Goal: Task Accomplishment & Management: Manage account settings

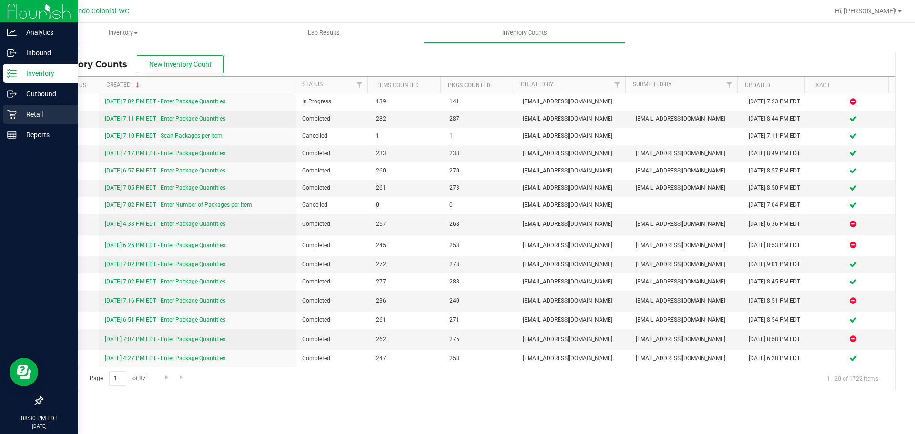
click at [40, 113] on p "Retail" at bounding box center [45, 114] width 57 height 11
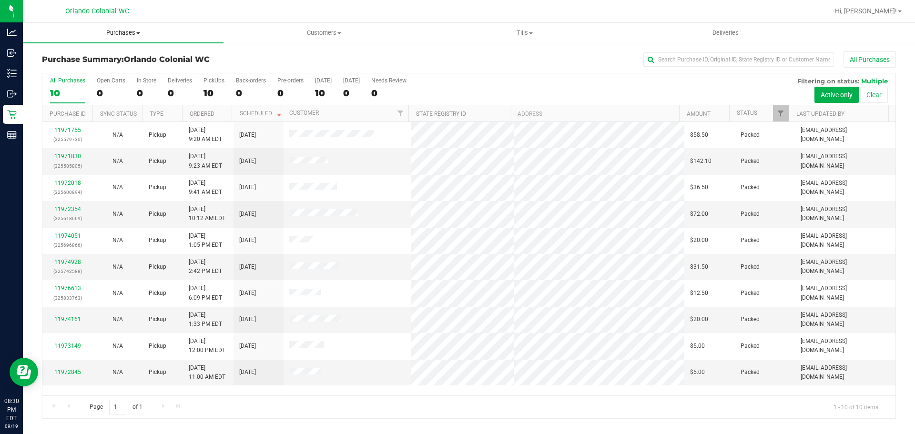
click at [110, 33] on span "Purchases" at bounding box center [123, 33] width 201 height 9
click at [84, 67] on li "Fulfillment" at bounding box center [123, 68] width 201 height 11
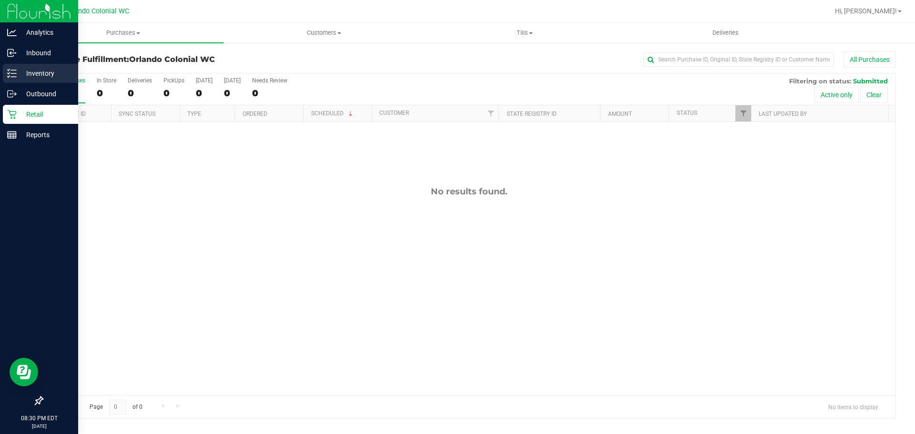
click at [37, 74] on p "Inventory" at bounding box center [45, 73] width 57 height 11
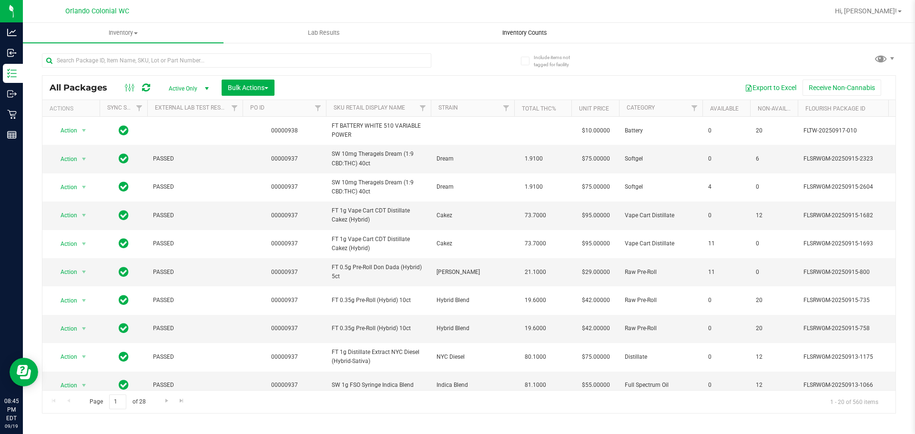
click at [513, 28] on uib-tab-heading "Inventory Counts" at bounding box center [524, 32] width 200 height 19
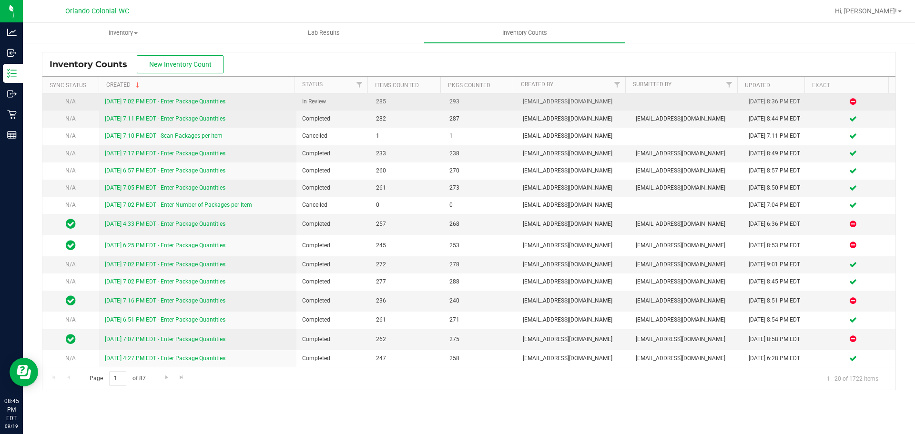
click at [202, 101] on link "[DATE] 7:02 PM EDT - Enter Package Quantities" at bounding box center [165, 101] width 121 height 7
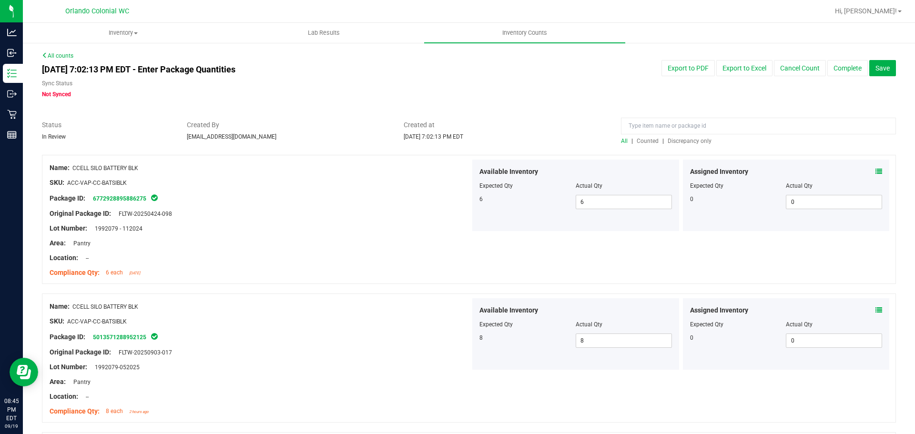
click at [681, 140] on span "Discrepancy only" at bounding box center [689, 141] width 44 height 7
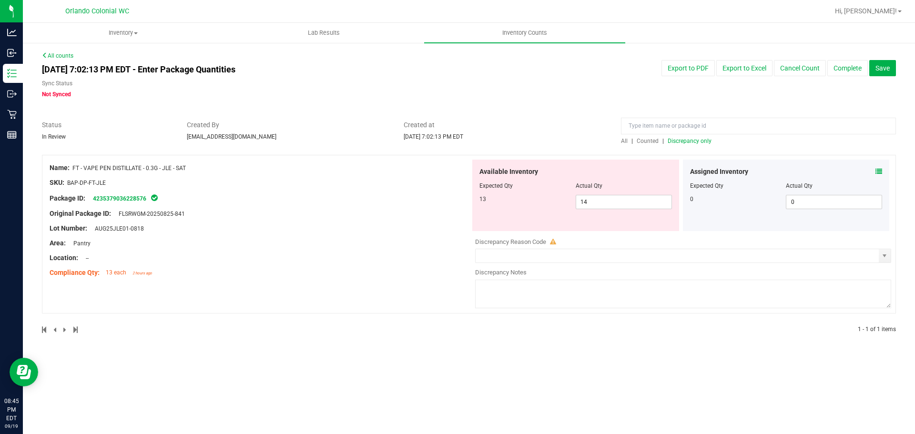
click at [878, 170] on icon at bounding box center [878, 171] width 7 height 7
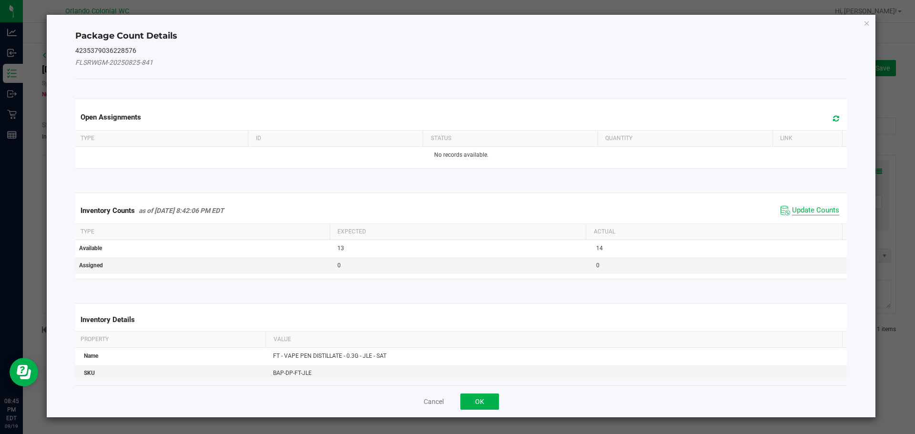
click at [814, 210] on span "Update Counts" at bounding box center [815, 211] width 47 height 10
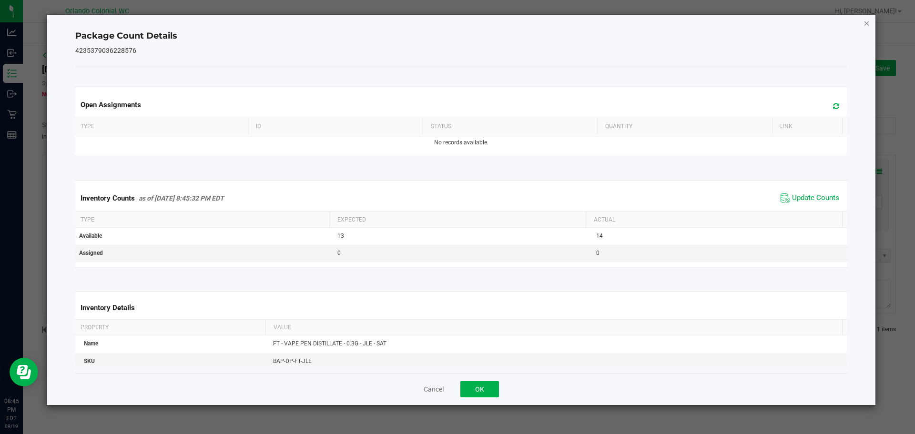
click at [866, 24] on icon "Close" at bounding box center [866, 22] width 7 height 11
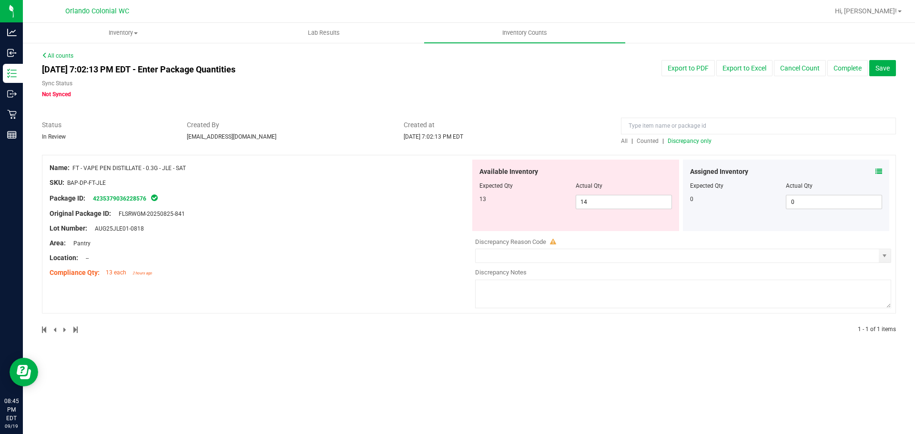
click at [527, 243] on span "Discrepancy Reason Code" at bounding box center [510, 241] width 71 height 7
click at [527, 250] on input "text" at bounding box center [676, 255] width 403 height 13
click at [883, 258] on span "select" at bounding box center [884, 256] width 8 height 8
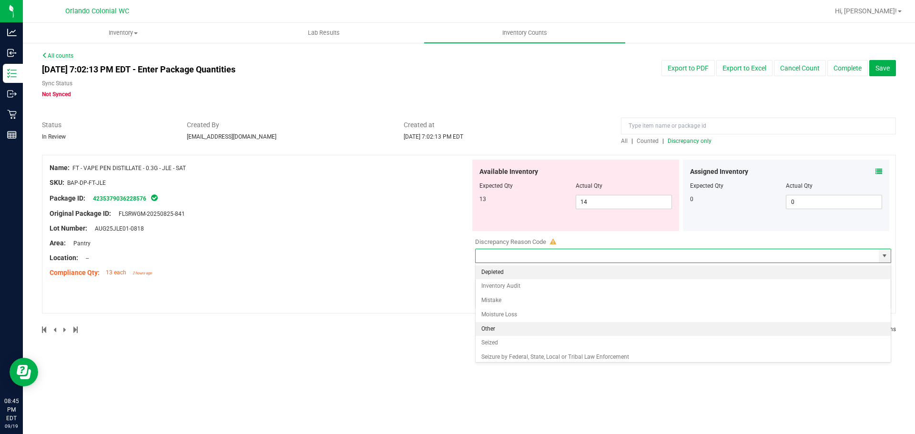
click at [595, 331] on li "Other" at bounding box center [682, 329] width 415 height 14
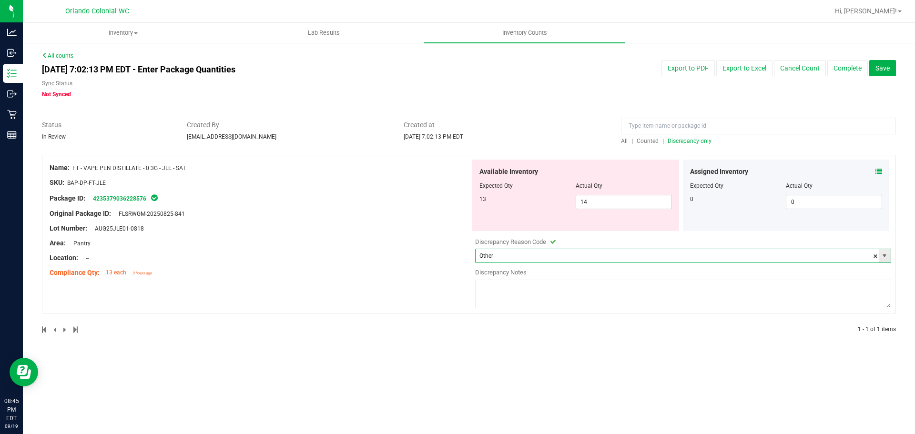
click at [888, 253] on span "select" at bounding box center [884, 256] width 8 height 8
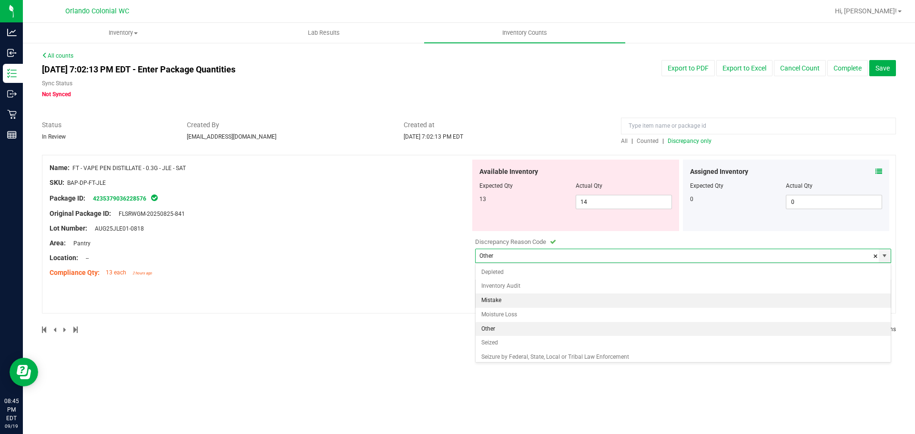
click at [654, 305] on li "Mistake" at bounding box center [682, 300] width 415 height 14
type input "Mistake"
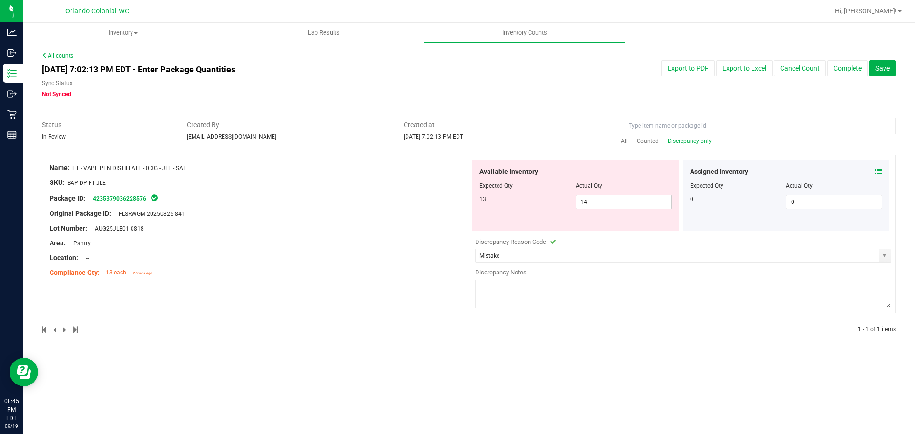
click at [633, 293] on textarea at bounding box center [683, 294] width 416 height 29
type textarea "Unknown. Investigating"
click at [531, 208] on div "13 14 14" at bounding box center [575, 202] width 192 height 14
type input "13"
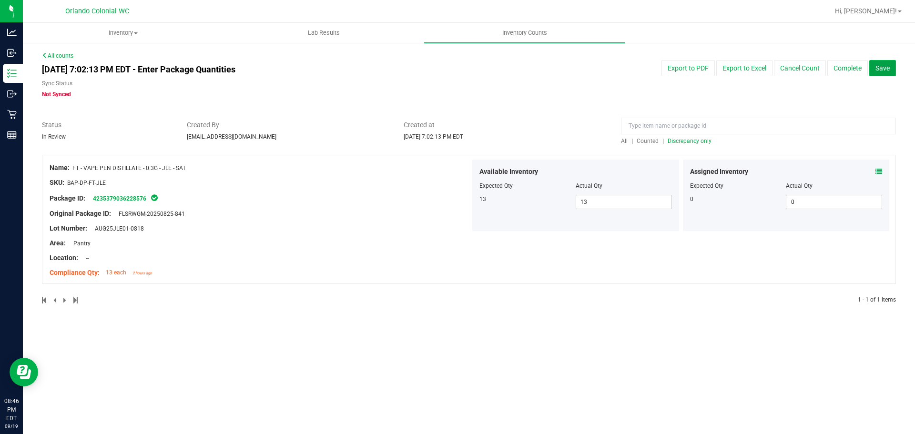
click at [883, 62] on button "Save" at bounding box center [882, 68] width 27 height 16
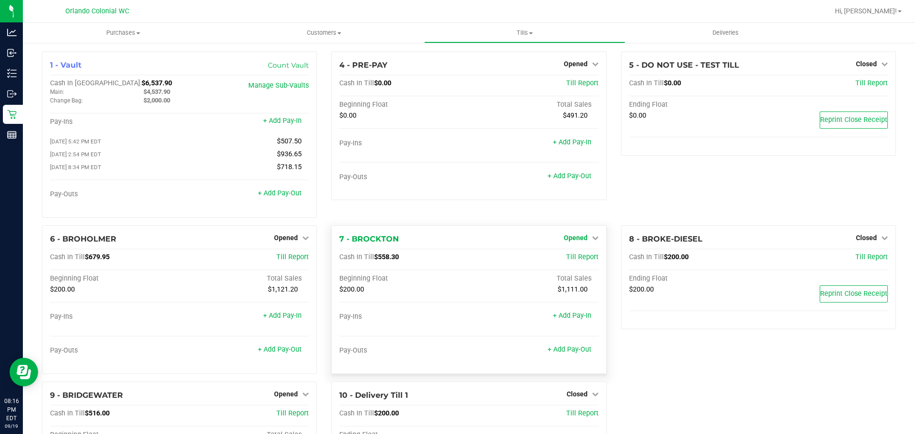
click at [575, 238] on span "Opened" at bounding box center [576, 238] width 24 height 8
click at [575, 258] on link "Close Till" at bounding box center [577, 257] width 26 height 8
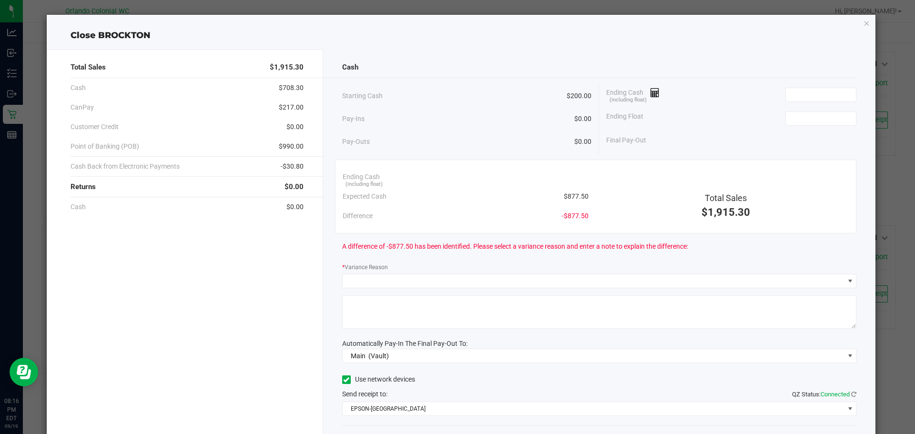
click at [576, 196] on span "$877.50" at bounding box center [576, 197] width 25 height 10
copy span "877.50"
click at [822, 91] on input at bounding box center [821, 94] width 70 height 13
paste input "877.5"
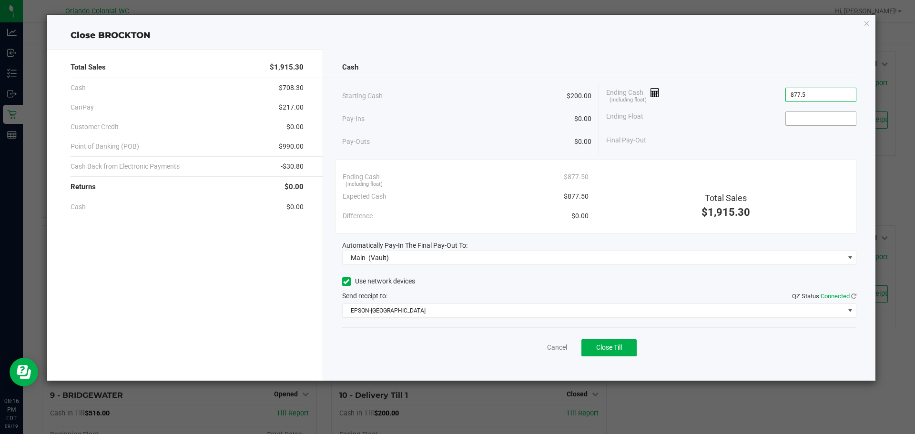
type input "$877.50"
click at [812, 116] on input at bounding box center [821, 118] width 70 height 13
type input "$200.00"
click at [786, 55] on div "Cash Starting Cash $200.00 Pay-Ins $0.00 Pay-Outs $0.00 Ending Cash (including …" at bounding box center [599, 215] width 553 height 331
click at [596, 351] on span "Close Till" at bounding box center [609, 347] width 26 height 8
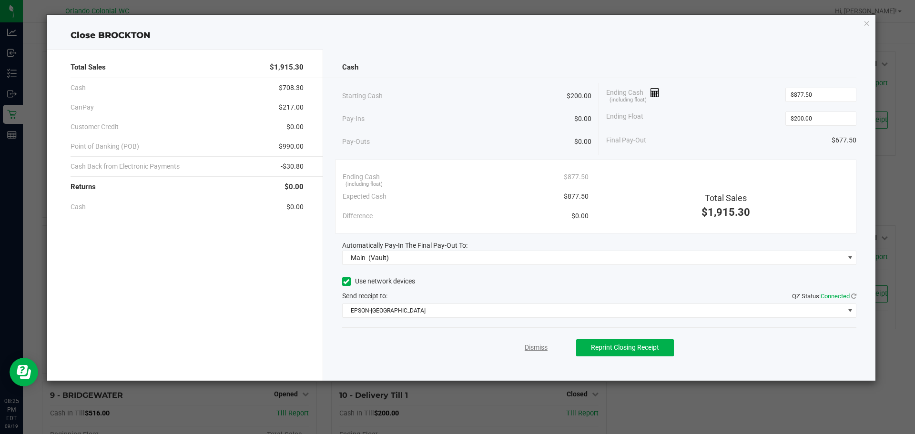
click at [536, 346] on link "Dismiss" at bounding box center [536, 348] width 23 height 10
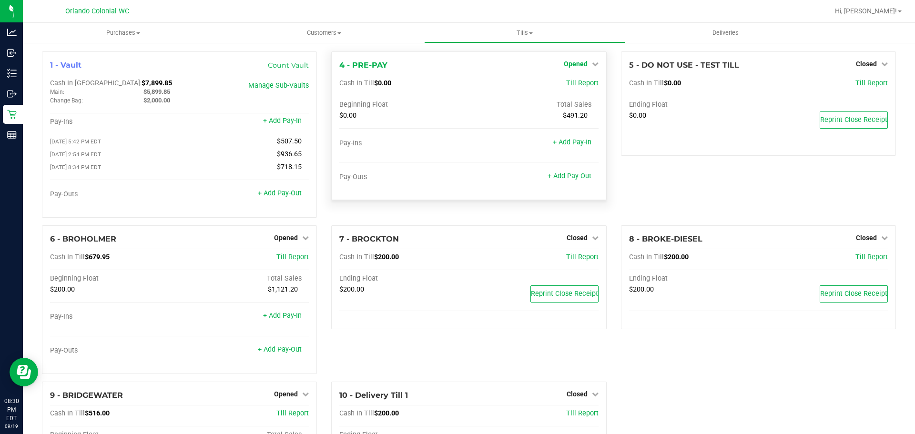
click at [564, 61] on span "Opened" at bounding box center [576, 64] width 24 height 8
click at [569, 86] on link "Close Till" at bounding box center [577, 84] width 26 height 8
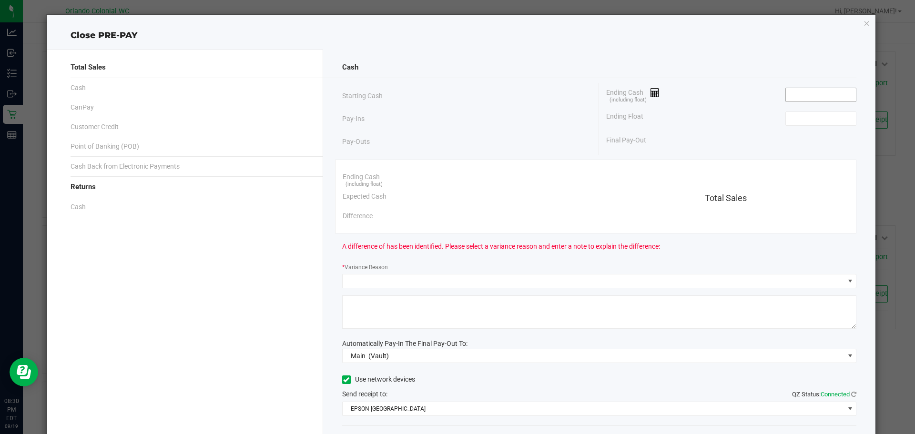
click at [788, 99] on input at bounding box center [821, 94] width 70 height 13
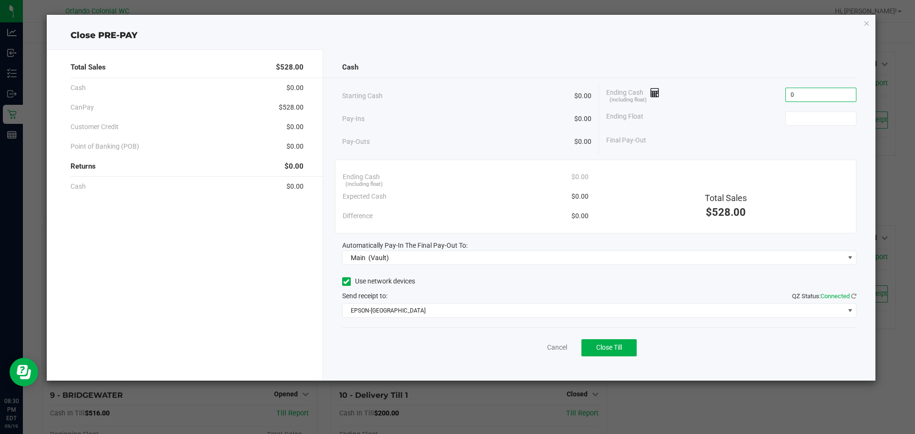
type input "$0.00"
drag, startPoint x: 614, startPoint y: 335, endPoint x: 618, endPoint y: 346, distance: 11.9
click at [615, 338] on div "Cancel Close Till" at bounding box center [599, 345] width 515 height 37
click at [620, 348] on span "Close Till" at bounding box center [609, 347] width 26 height 8
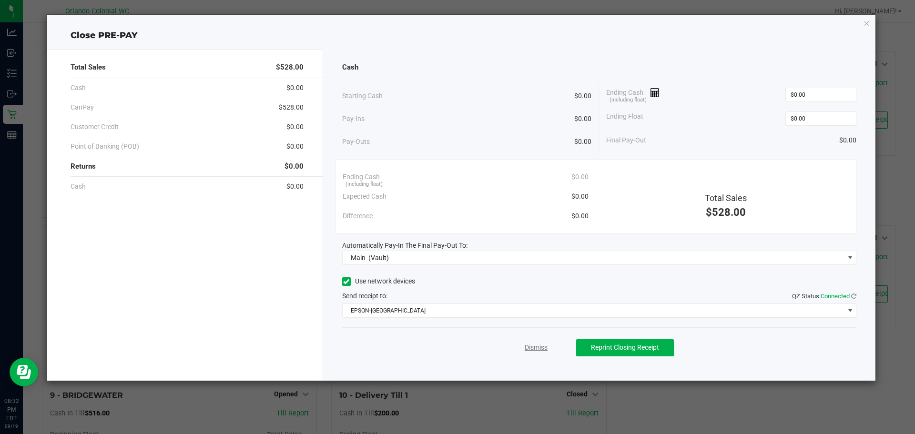
click at [534, 345] on link "Dismiss" at bounding box center [536, 348] width 23 height 10
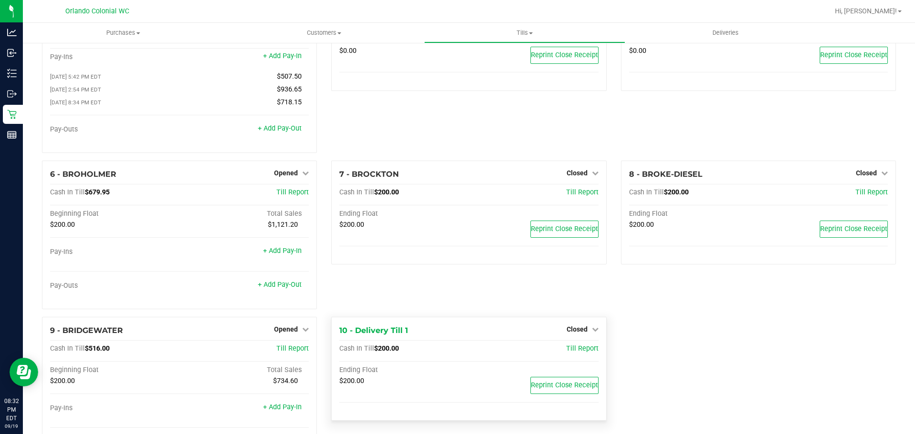
scroll to position [116, 0]
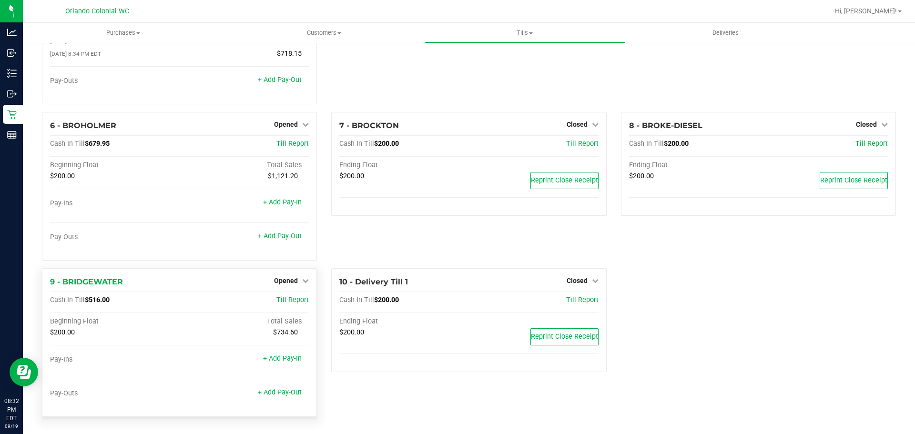
click at [298, 275] on div "Opened" at bounding box center [291, 280] width 35 height 11
click at [297, 277] on link "Opened" at bounding box center [291, 281] width 35 height 8
click at [299, 296] on div "Close Till" at bounding box center [287, 300] width 71 height 12
click at [290, 300] on link "Close Till" at bounding box center [287, 300] width 26 height 8
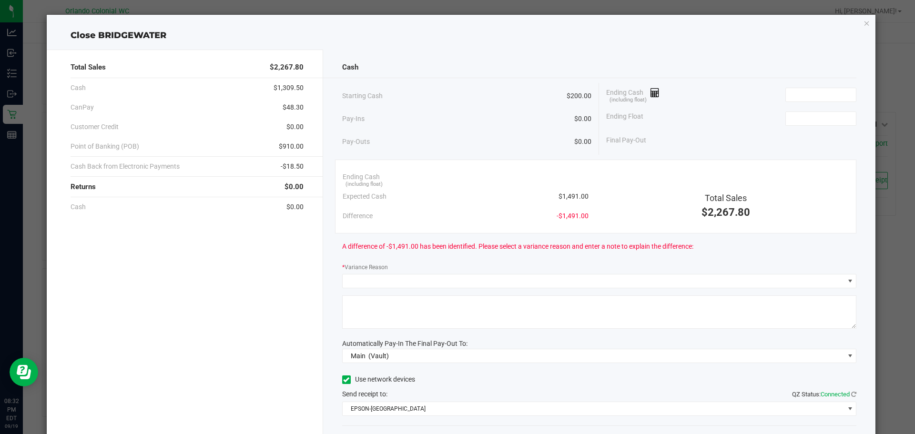
click at [575, 194] on span "$1,491.00" at bounding box center [573, 197] width 30 height 10
copy span "$1,491.00"
click at [791, 91] on input at bounding box center [821, 94] width 70 height 13
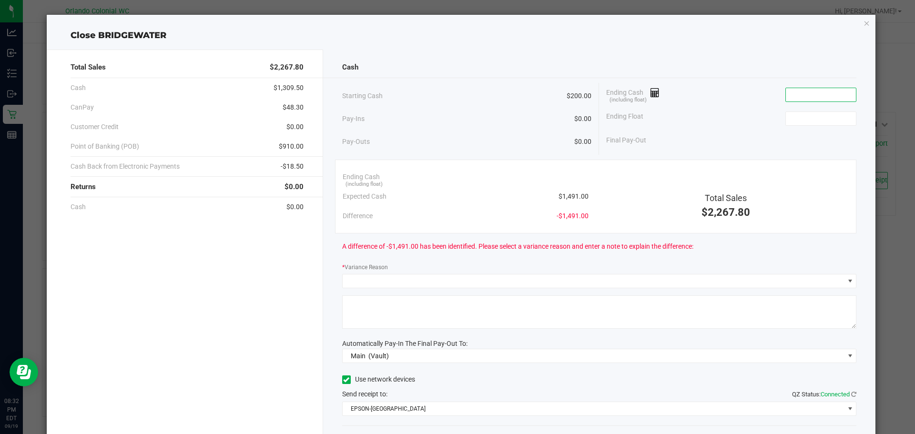
paste input "1491"
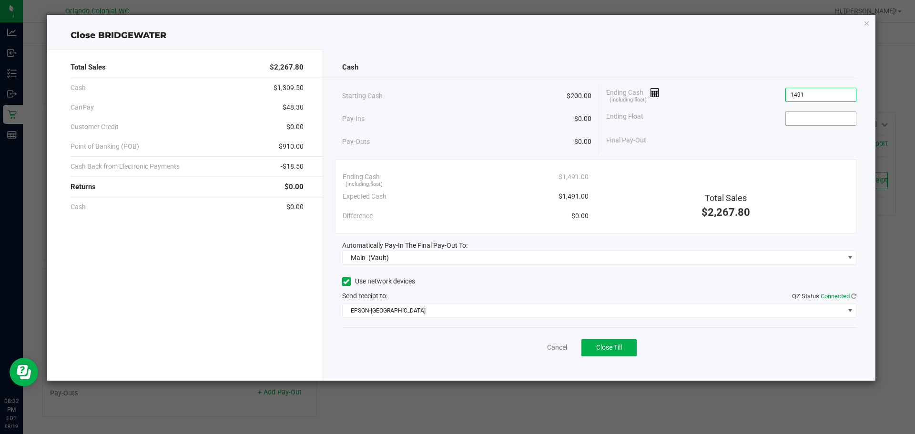
type input "$1,491.00"
click at [801, 116] on input at bounding box center [821, 118] width 70 height 13
type input "$200.00"
click at [748, 71] on div "Cash" at bounding box center [599, 67] width 515 height 20
click at [611, 355] on button "Close Till" at bounding box center [608, 347] width 55 height 17
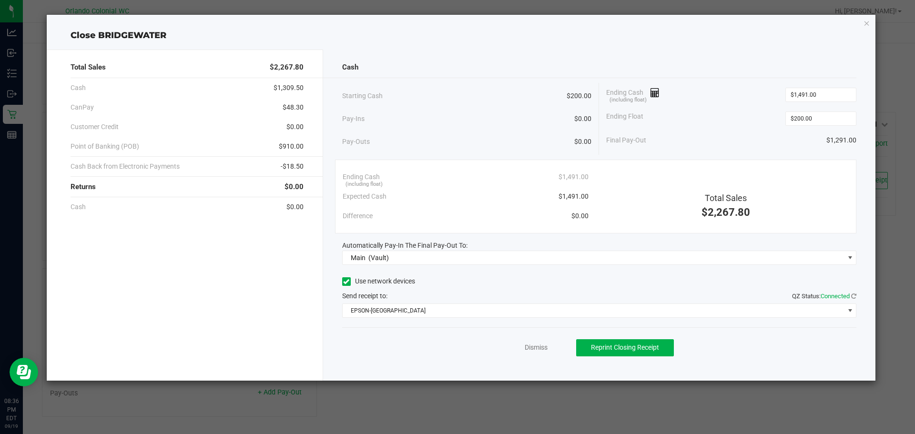
click at [541, 342] on div "Dismiss Reprint Closing Receipt" at bounding box center [599, 345] width 515 height 37
click at [541, 347] on link "Dismiss" at bounding box center [536, 348] width 23 height 10
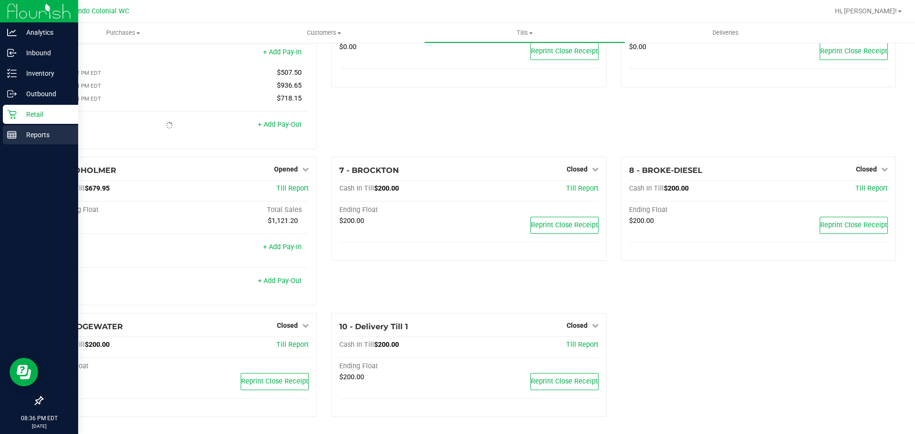
click at [12, 138] on rect at bounding box center [12, 134] width 9 height 7
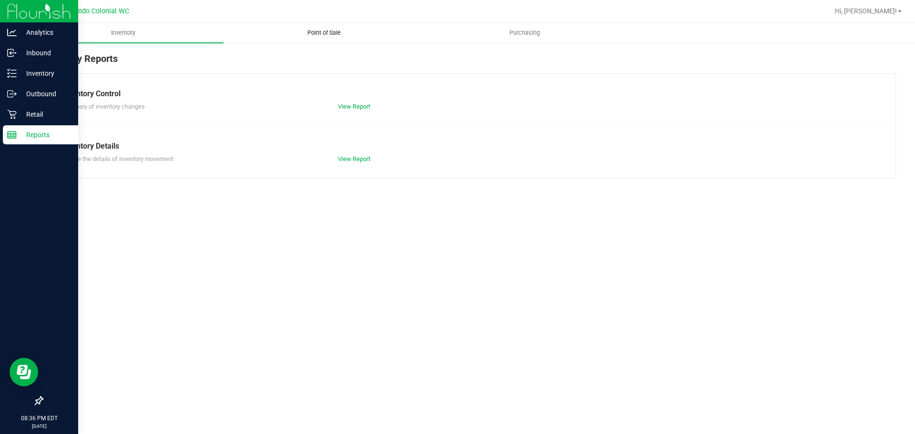
click at [331, 34] on span "Point of Sale" at bounding box center [323, 33] width 59 height 9
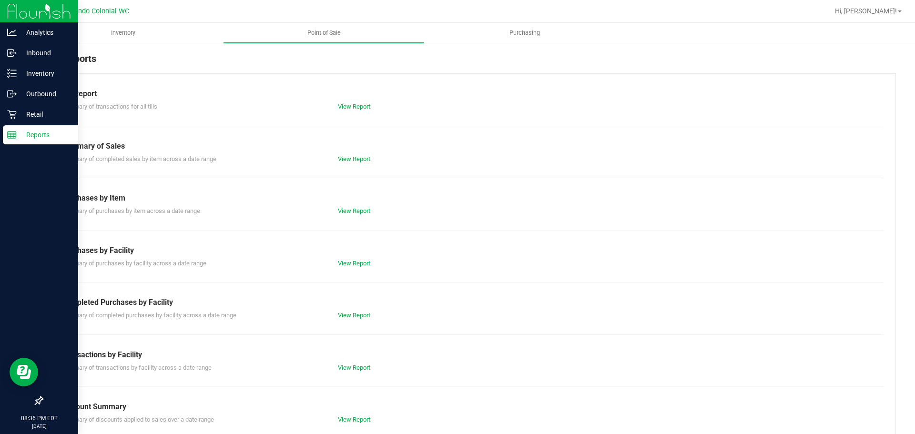
click at [348, 372] on div "View Report" at bounding box center [400, 368] width 138 height 10
click at [348, 370] on link "View Report" at bounding box center [354, 367] width 32 height 7
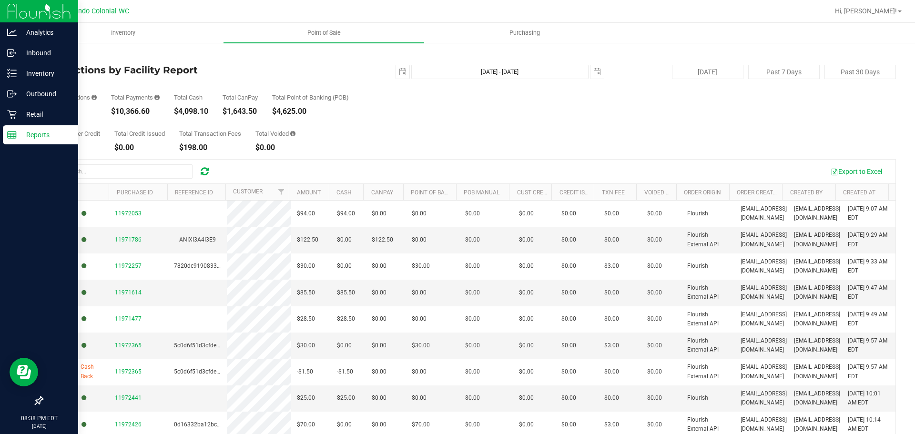
click at [411, 127] on div "Total Customer Credit $0.00 Total Credit Issued $0.00 Total Transaction Fees $1…" at bounding box center [469, 133] width 854 height 36
click at [17, 113] on p "Retail" at bounding box center [45, 114] width 57 height 11
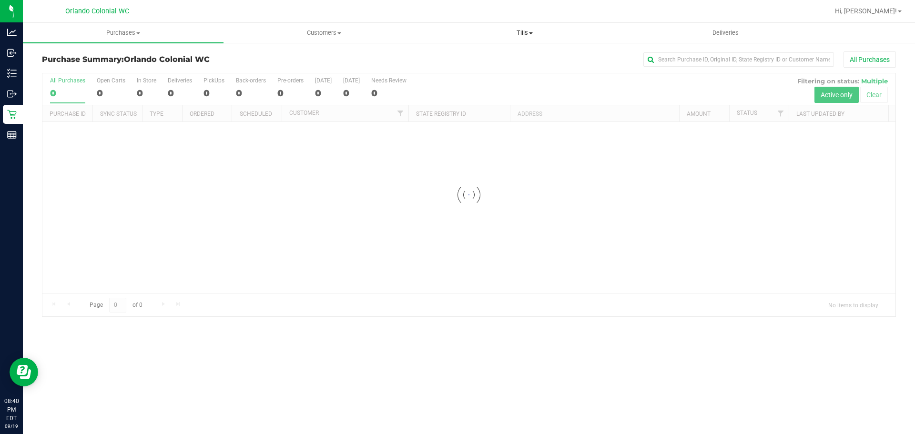
click at [528, 30] on span "Tills" at bounding box center [524, 33] width 200 height 9
click at [495, 57] on li "Manage tills" at bounding box center [524, 57] width 201 height 11
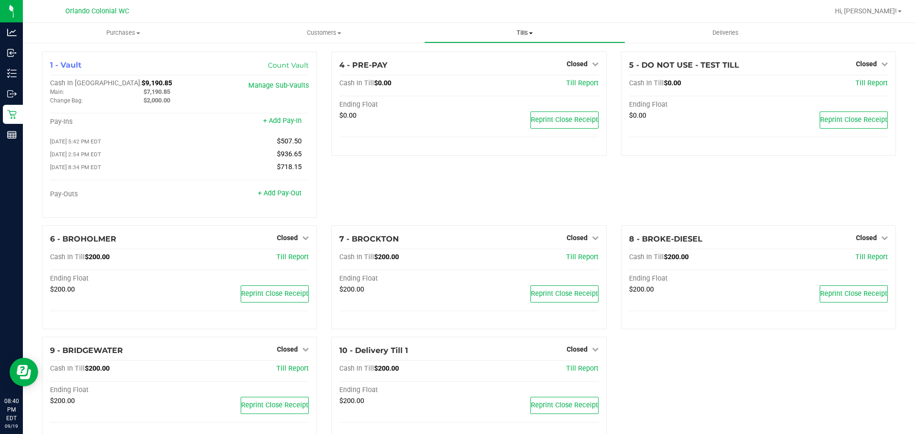
click at [511, 32] on span "Tills" at bounding box center [524, 33] width 200 height 9
click at [465, 67] on span "Reconcile e-payments" at bounding box center [471, 69] width 95 height 8
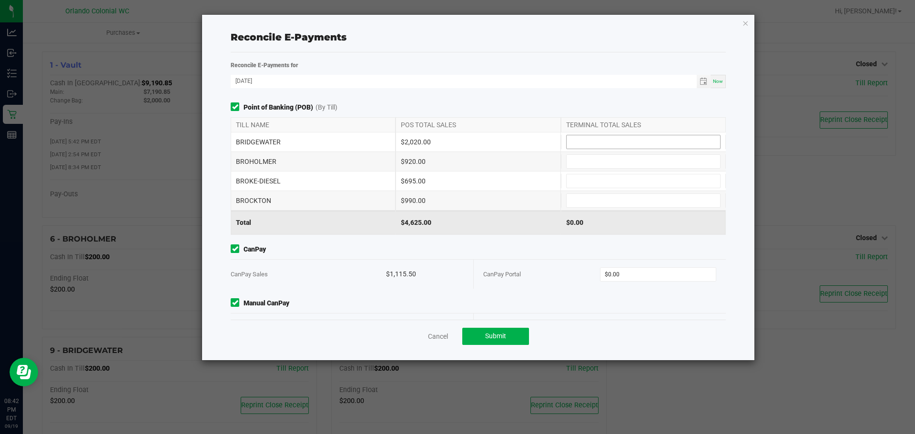
click at [608, 145] on input at bounding box center [642, 141] width 153 height 13
type input "$2,020.00"
type input "$920.00"
type input "5"
type input "$695.00"
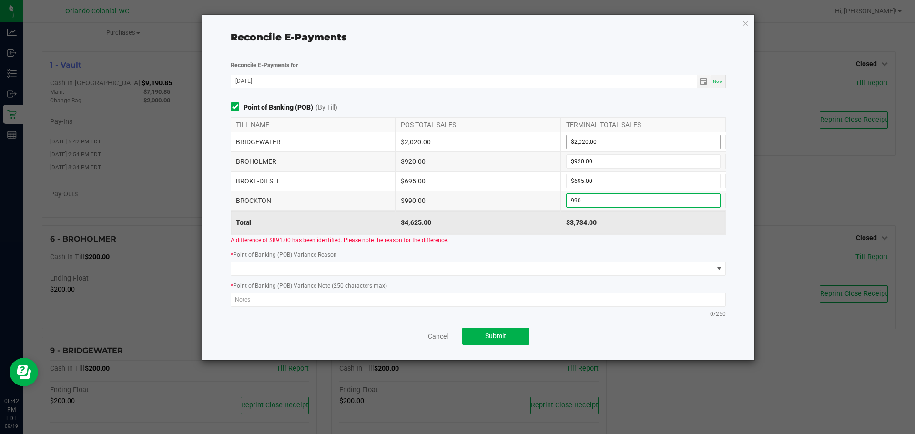
type input "$990.00"
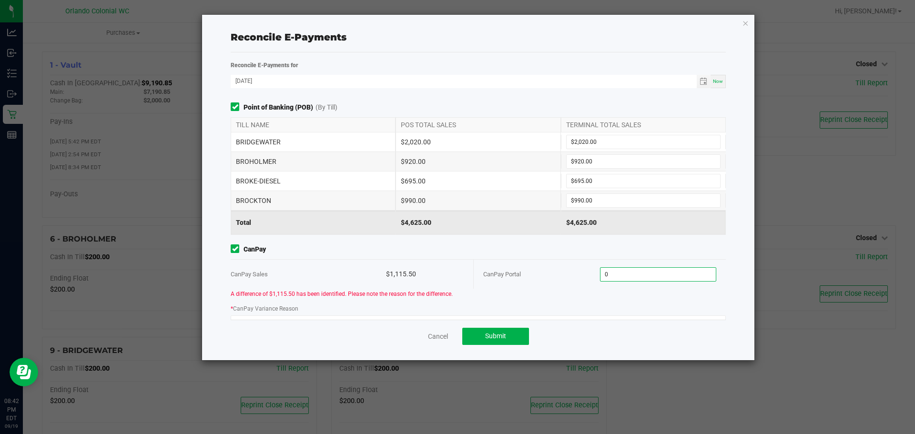
click at [397, 274] on div "$1,115.50" at bounding box center [425, 274] width 78 height 29
click at [399, 275] on div "$1,115.50" at bounding box center [425, 274] width 78 height 29
copy div "1,115.50"
click at [619, 275] on input "0" at bounding box center [658, 274] width 116 height 13
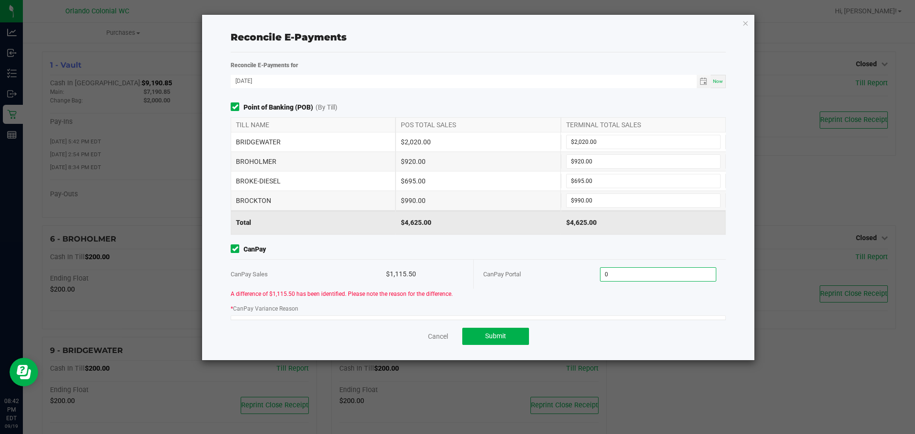
paste input "1115.5"
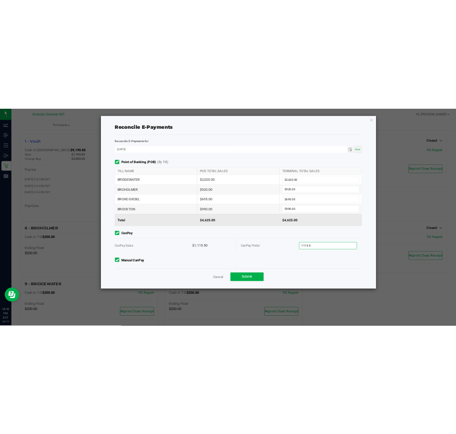
scroll to position [31, 0]
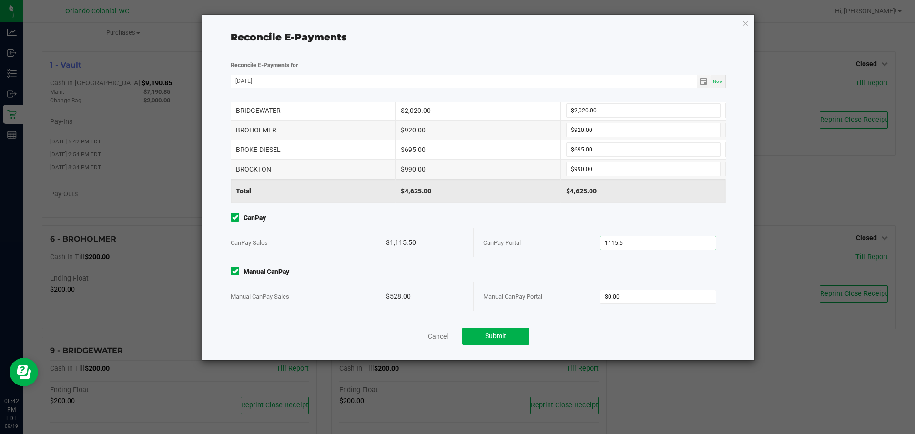
type input "$1,115.50"
click at [389, 294] on div "$528.00" at bounding box center [425, 296] width 78 height 29
click at [417, 296] on div "$528.00" at bounding box center [425, 296] width 78 height 29
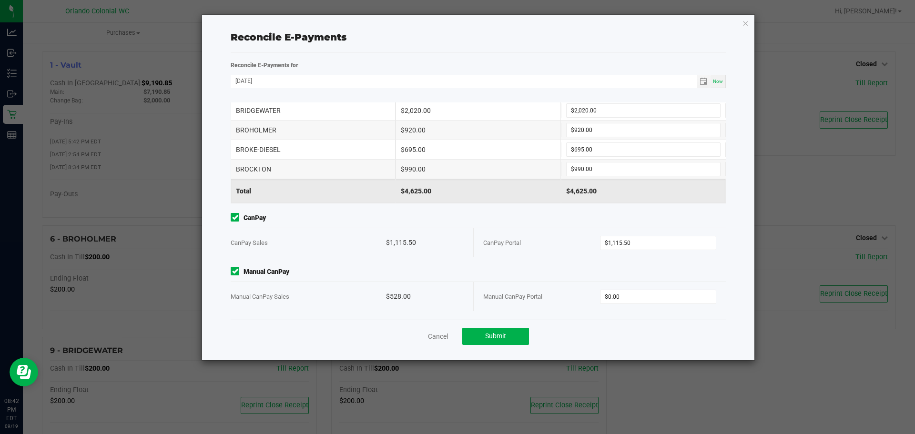
click at [393, 294] on div "$528.00" at bounding box center [425, 296] width 78 height 29
click at [393, 295] on div "$528.00" at bounding box center [425, 296] width 78 height 29
copy div "528.00"
click at [667, 298] on input "0" at bounding box center [658, 296] width 116 height 13
paste input "528"
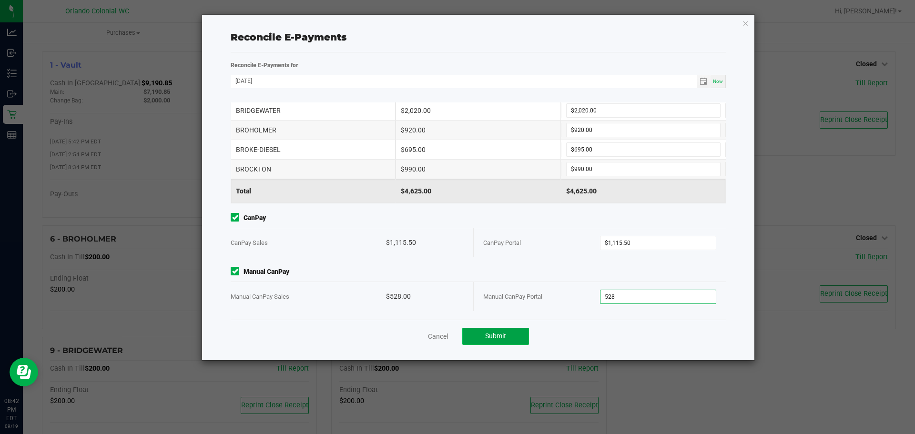
type input "$528.00"
click at [500, 336] on span "Submit" at bounding box center [495, 336] width 21 height 8
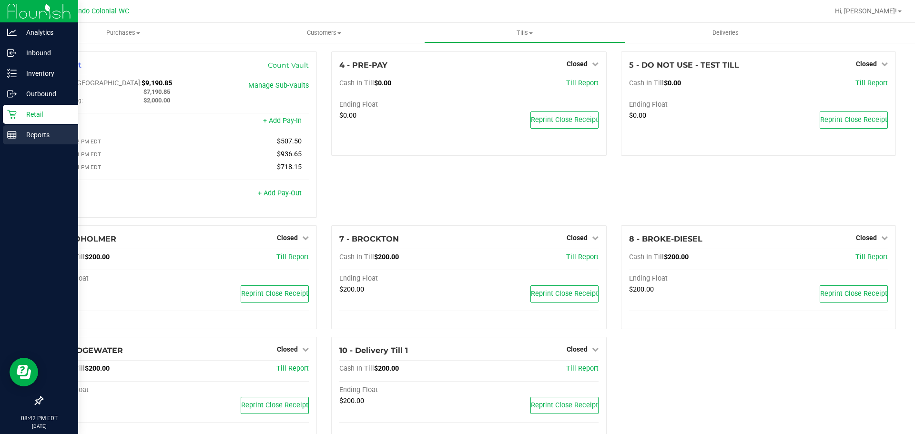
click at [12, 135] on icon at bounding box center [12, 135] width 10 height 10
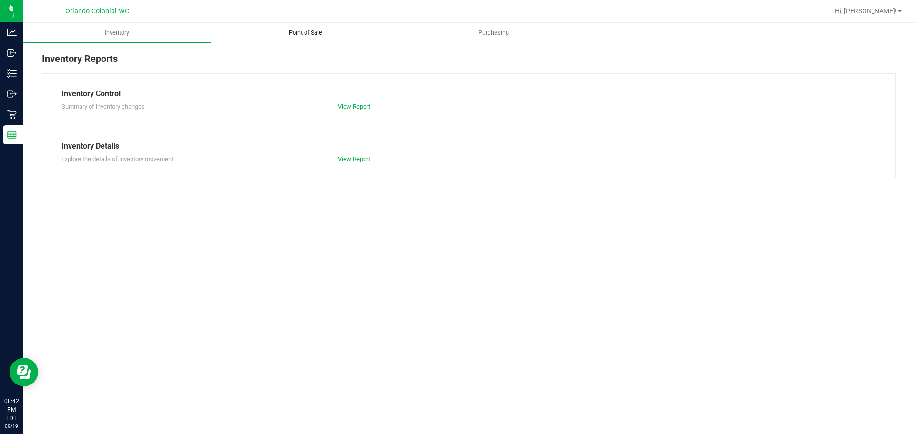
click at [295, 30] on span "Point of Sale" at bounding box center [305, 33] width 59 height 9
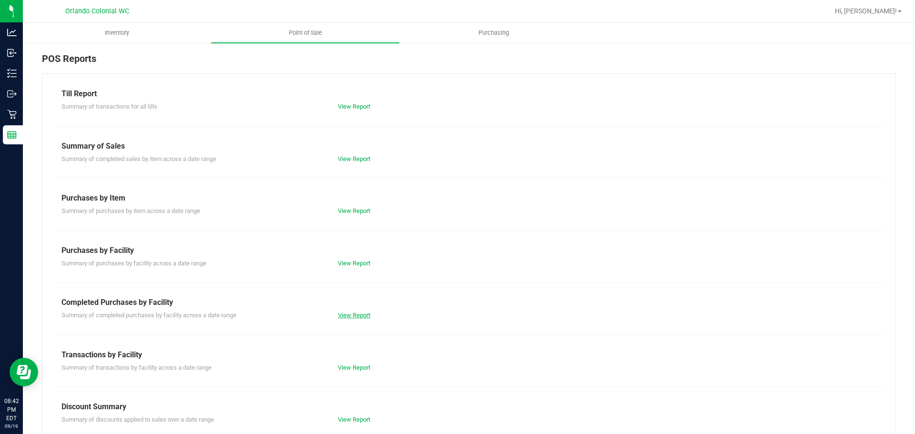
click at [347, 313] on link "View Report" at bounding box center [354, 315] width 32 height 7
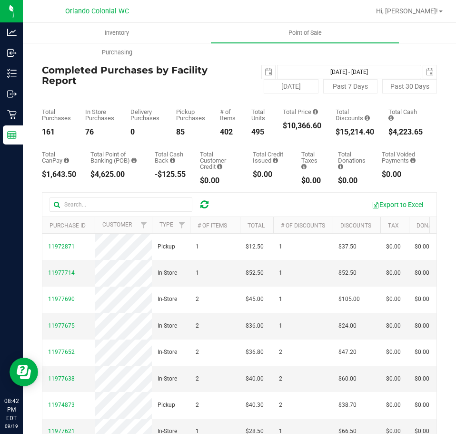
click at [286, 126] on div "$10,366.60" at bounding box center [302, 126] width 39 height 8
copy div "10,366.60"
click at [353, 129] on div "$15,214.40" at bounding box center [355, 132] width 39 height 8
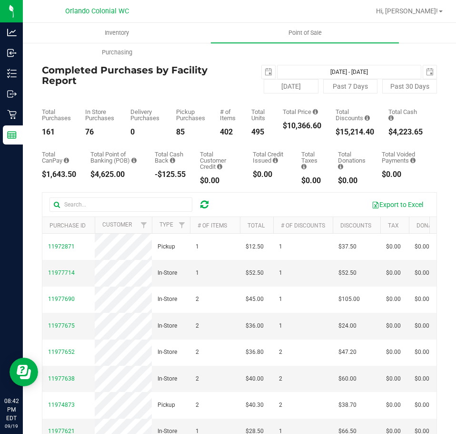
copy div "15,214.40"
click at [265, 72] on span "select" at bounding box center [269, 72] width 8 height 8
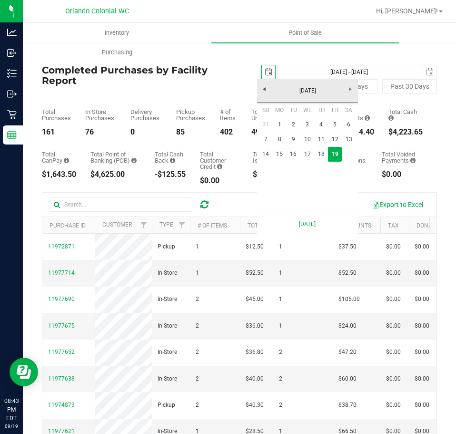
scroll to position [0, 24]
click at [266, 154] on link "14" at bounding box center [266, 154] width 14 height 15
type input "2025-09-14"
type input "Sep 14, 2025 - Sep 19, 2025"
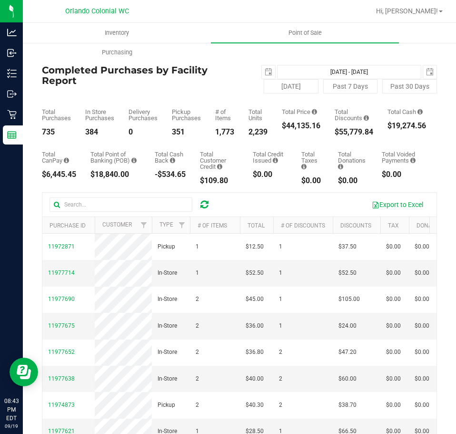
click at [299, 123] on div "$44,135.16" at bounding box center [301, 126] width 39 height 8
copy div "44,135.16"
click at [264, 67] on span "select" at bounding box center [268, 71] width 13 height 13
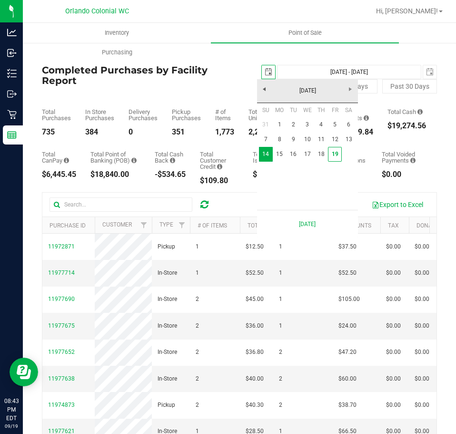
scroll to position [0, 24]
click at [281, 123] on link "1" at bounding box center [280, 124] width 14 height 15
type input "2025-09-01"
type input "Sep 1, 2025 - Sep 19, 2025"
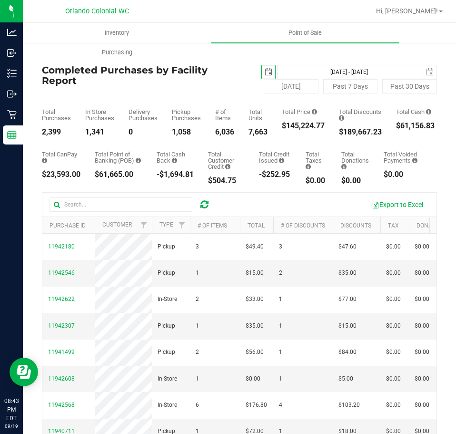
click at [303, 128] on div "$145,224.77" at bounding box center [303, 126] width 43 height 8
copy div "145,224.77"
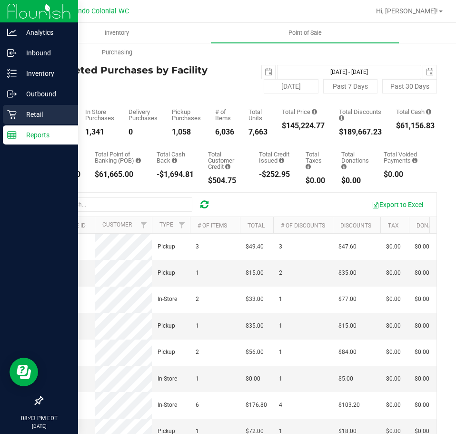
click at [16, 113] on icon at bounding box center [11, 114] width 9 height 9
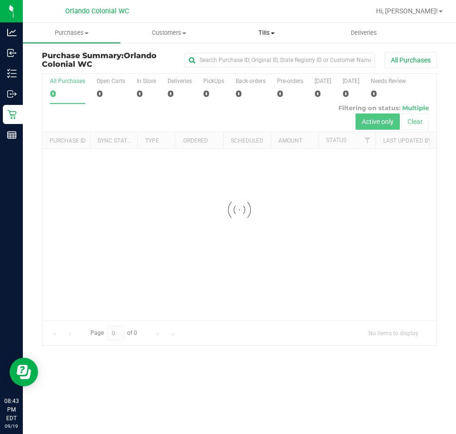
click at [273, 34] on span at bounding box center [273, 33] width 4 height 2
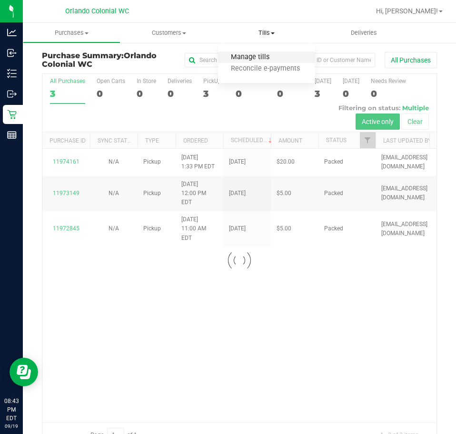
click at [255, 60] on span "Manage tills" at bounding box center [250, 57] width 64 height 8
